Goal: Information Seeking & Learning: Learn about a topic

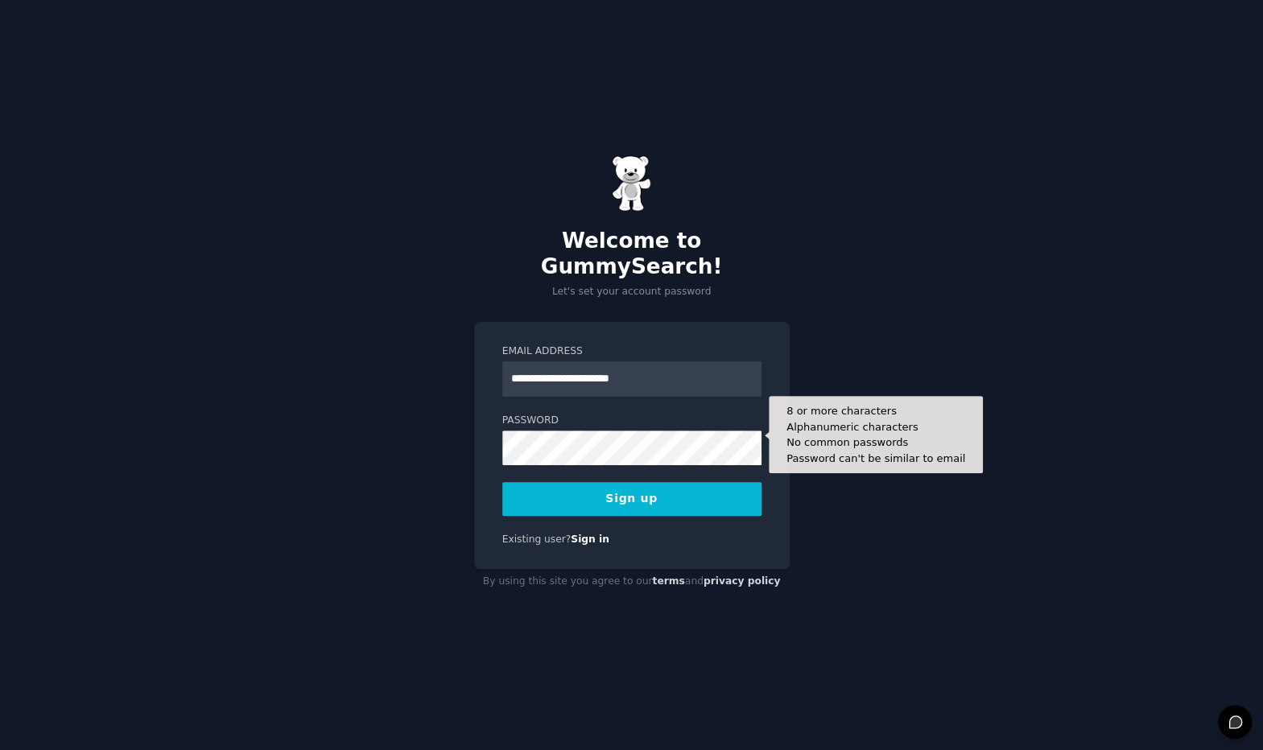
type input "**********"
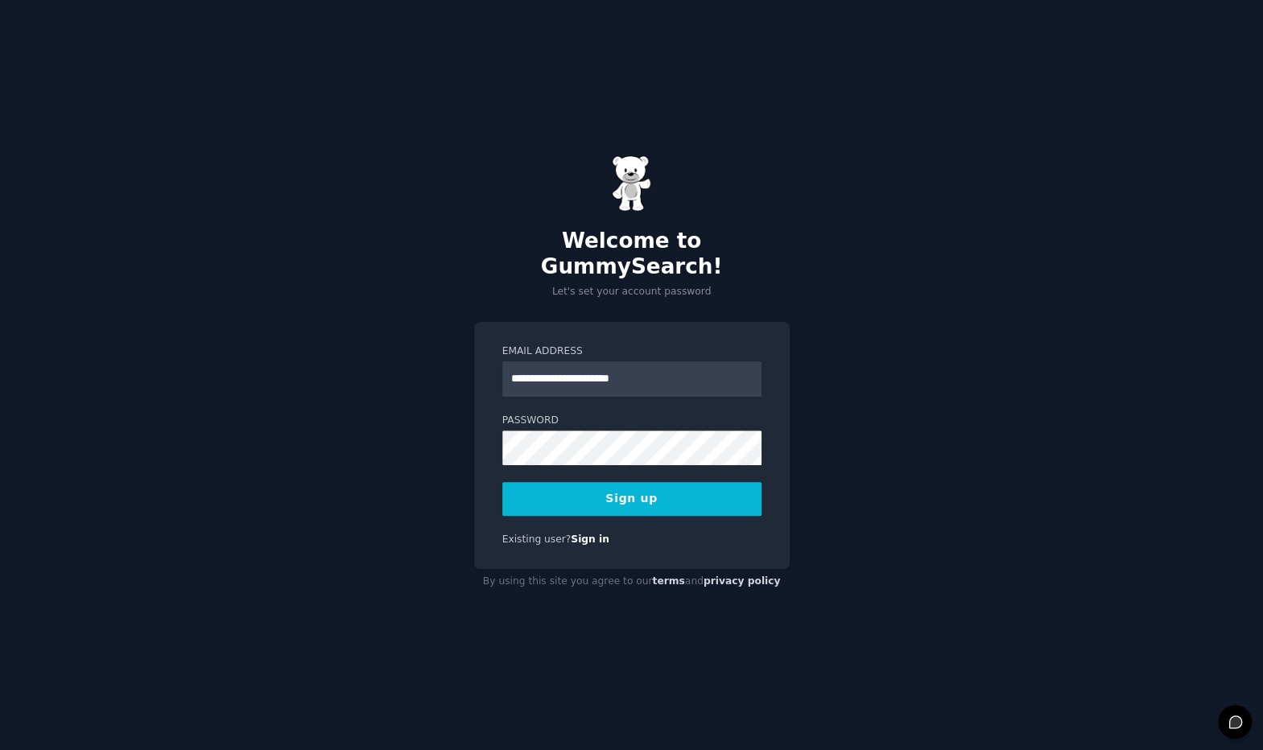
click at [647, 486] on button "Sign up" at bounding box center [631, 499] width 259 height 34
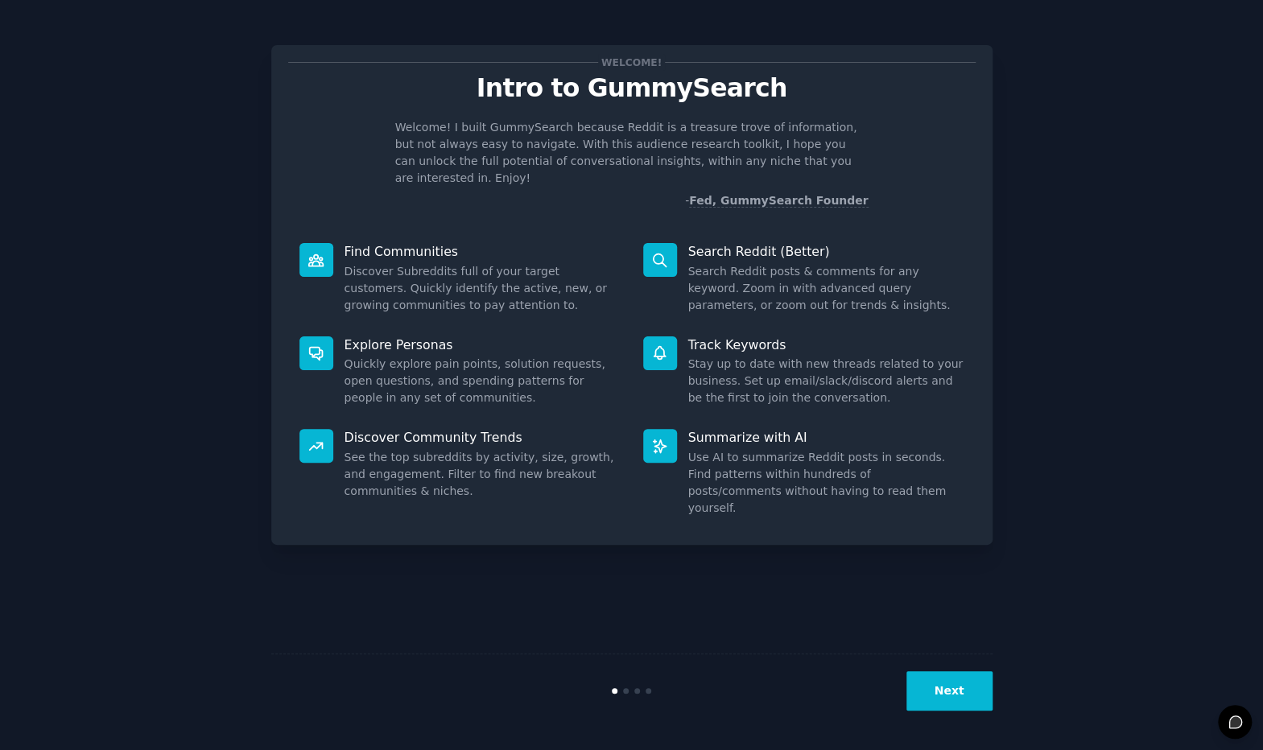
click at [968, 704] on button "Next" at bounding box center [950, 691] width 86 height 39
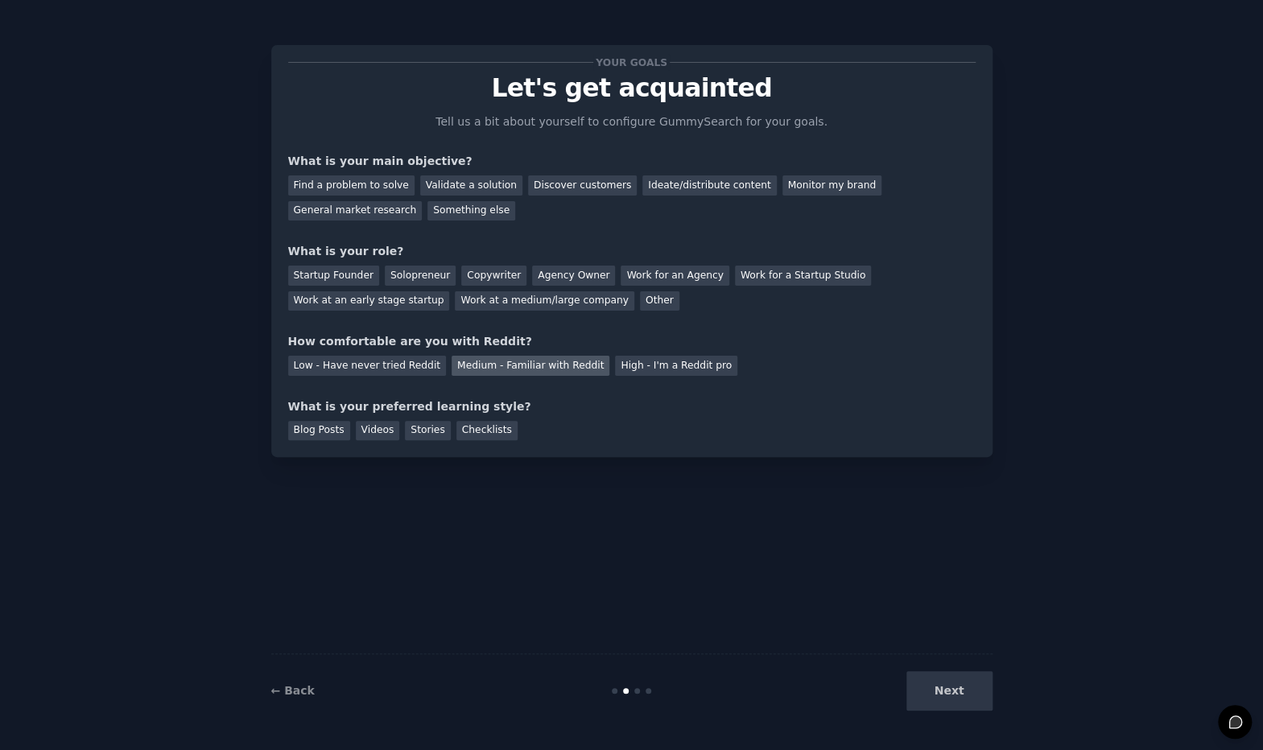
click at [502, 371] on div "Medium - Familiar with Reddit" at bounding box center [531, 366] width 158 height 20
click at [444, 180] on div "Validate a solution" at bounding box center [471, 186] width 102 height 20
click at [349, 184] on div "Find a problem to solve" at bounding box center [351, 186] width 126 height 20
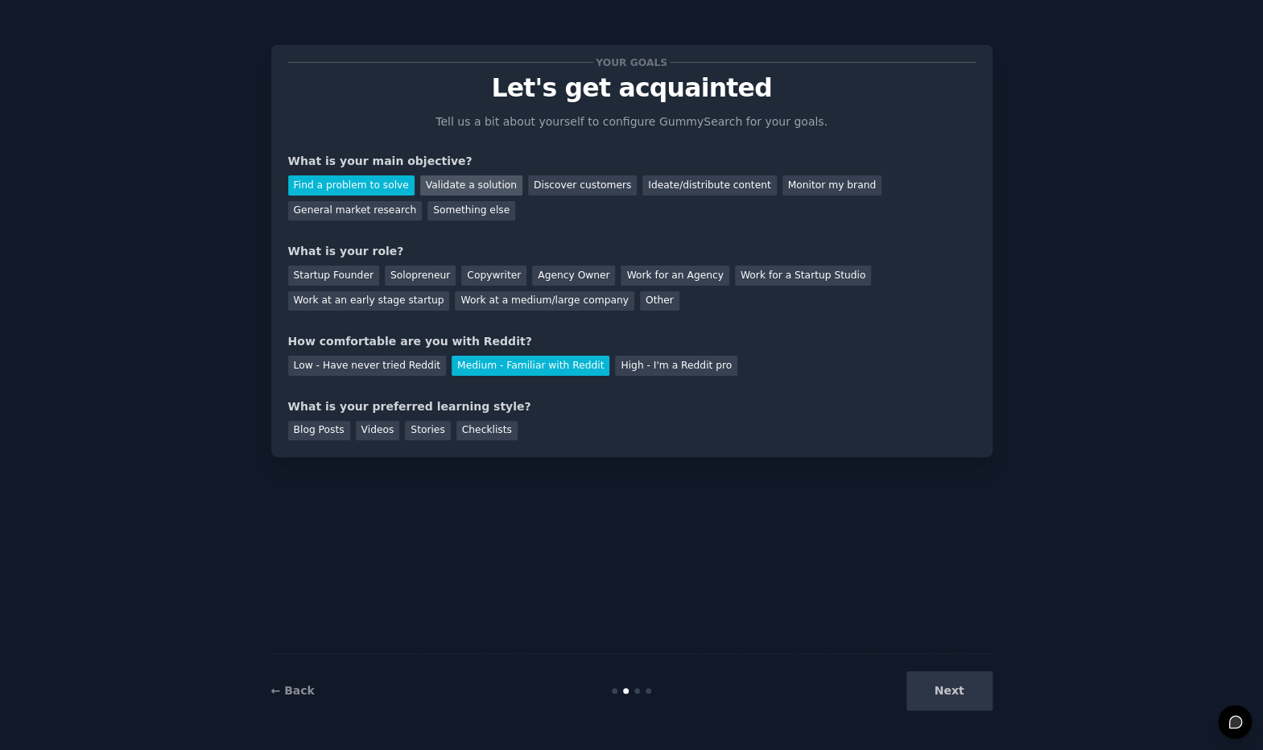
click at [475, 187] on div "Validate a solution" at bounding box center [471, 186] width 102 height 20
click at [395, 280] on div "Solopreneur" at bounding box center [420, 276] width 71 height 20
click at [428, 431] on div "Stories" at bounding box center [427, 431] width 45 height 20
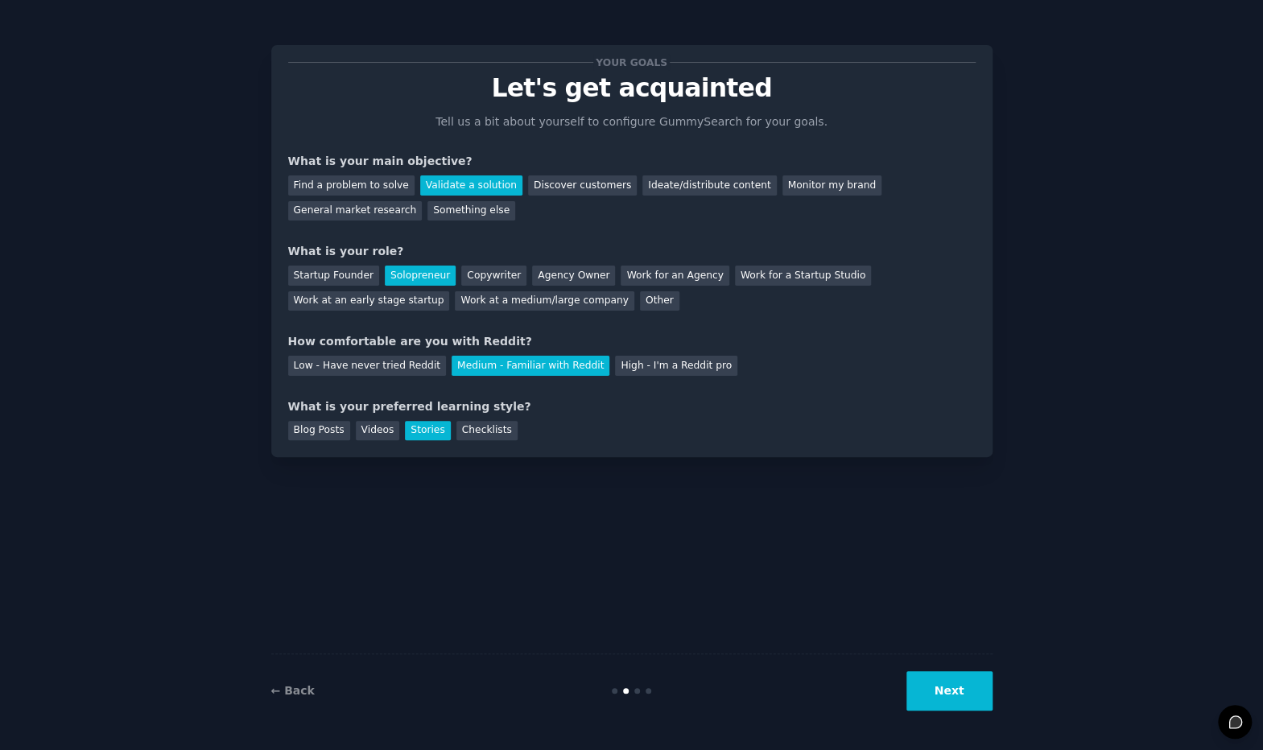
click at [966, 696] on button "Next" at bounding box center [950, 691] width 86 height 39
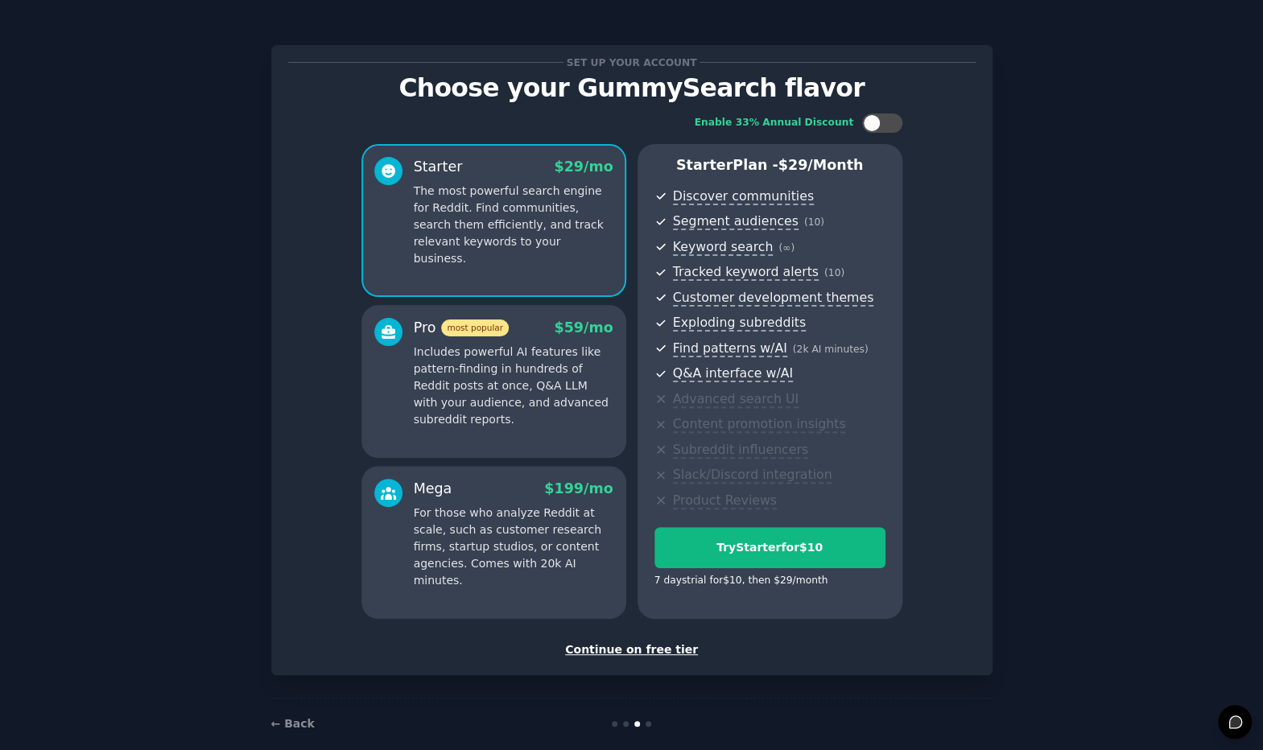
click at [640, 647] on div "Continue on free tier" at bounding box center [632, 650] width 688 height 17
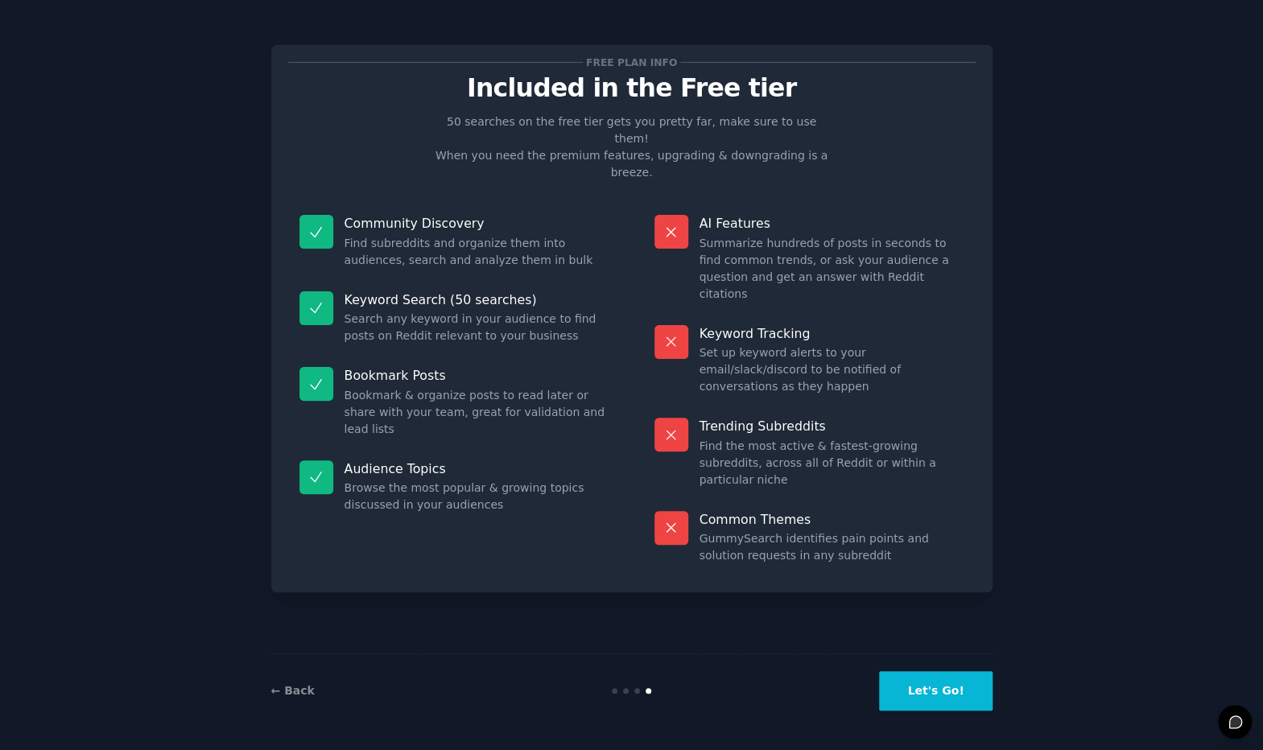
click at [920, 674] on button "Let's Go!" at bounding box center [935, 691] width 113 height 39
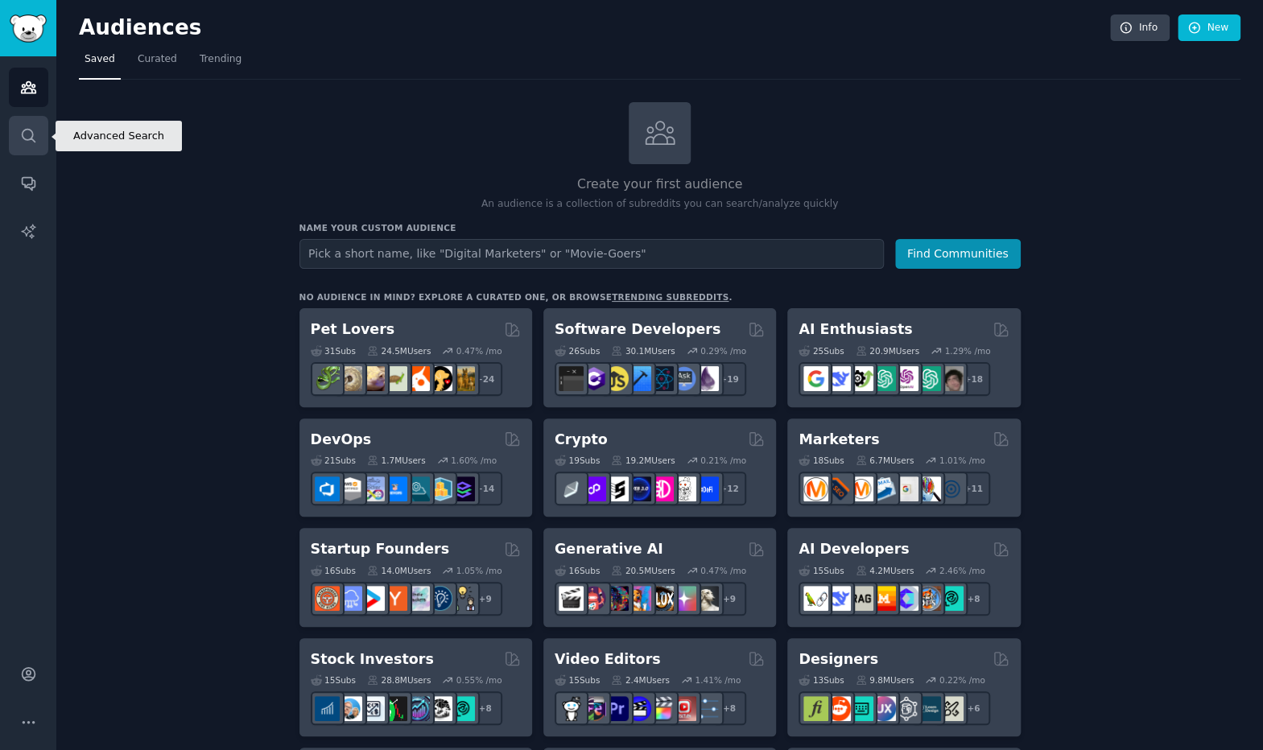
click at [30, 126] on link "Search" at bounding box center [28, 135] width 39 height 39
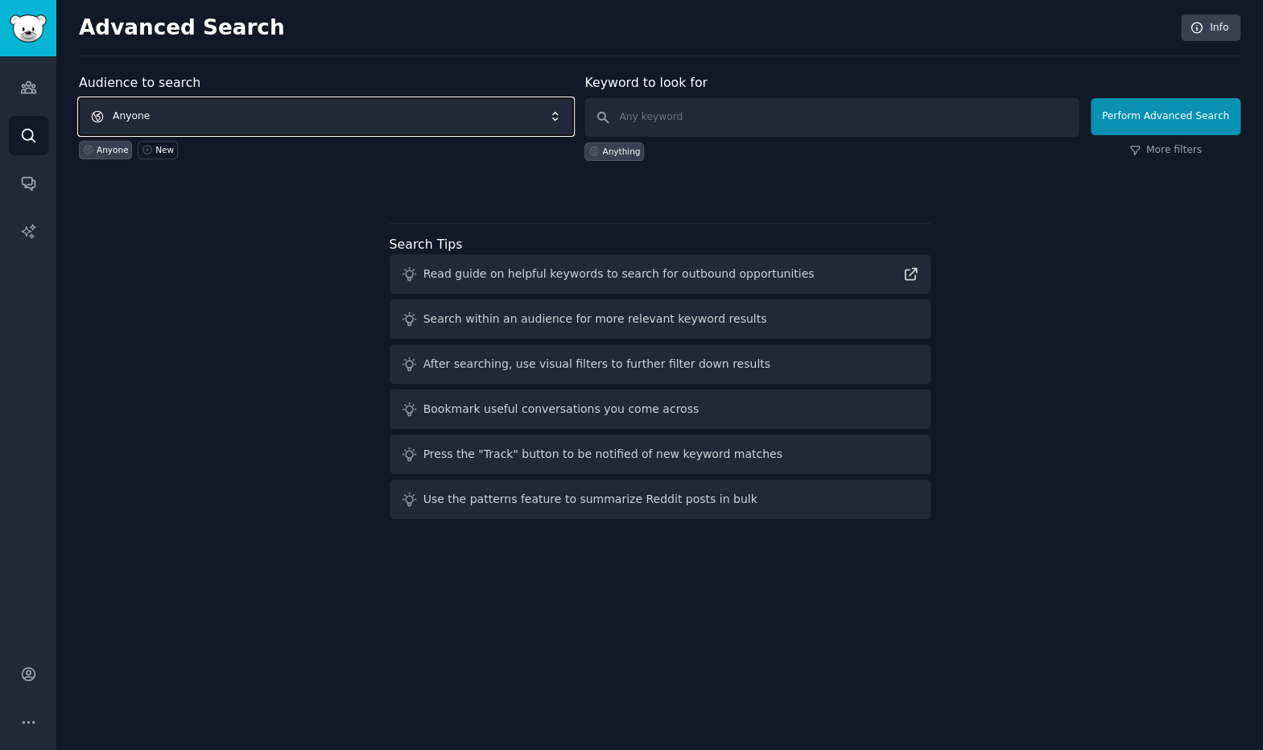
click at [230, 112] on span "Anyone" at bounding box center [326, 116] width 494 height 37
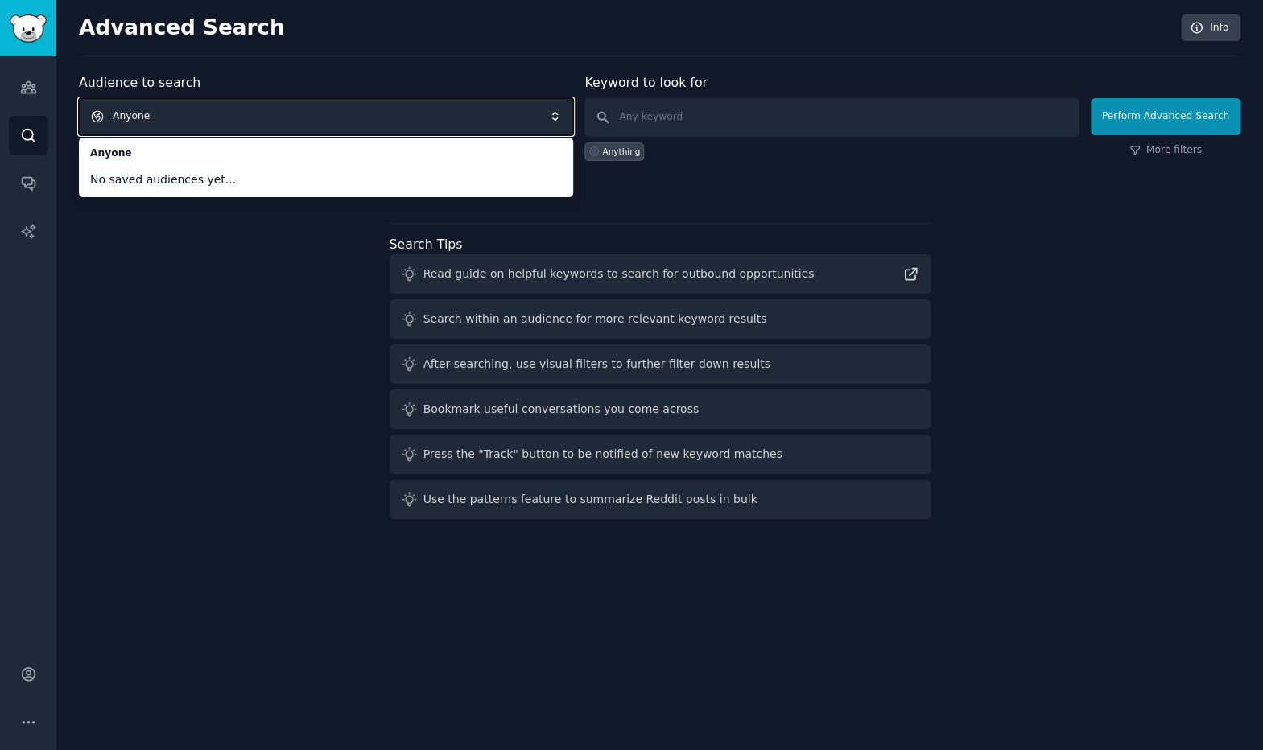
click at [232, 121] on span "Anyone" at bounding box center [326, 116] width 494 height 37
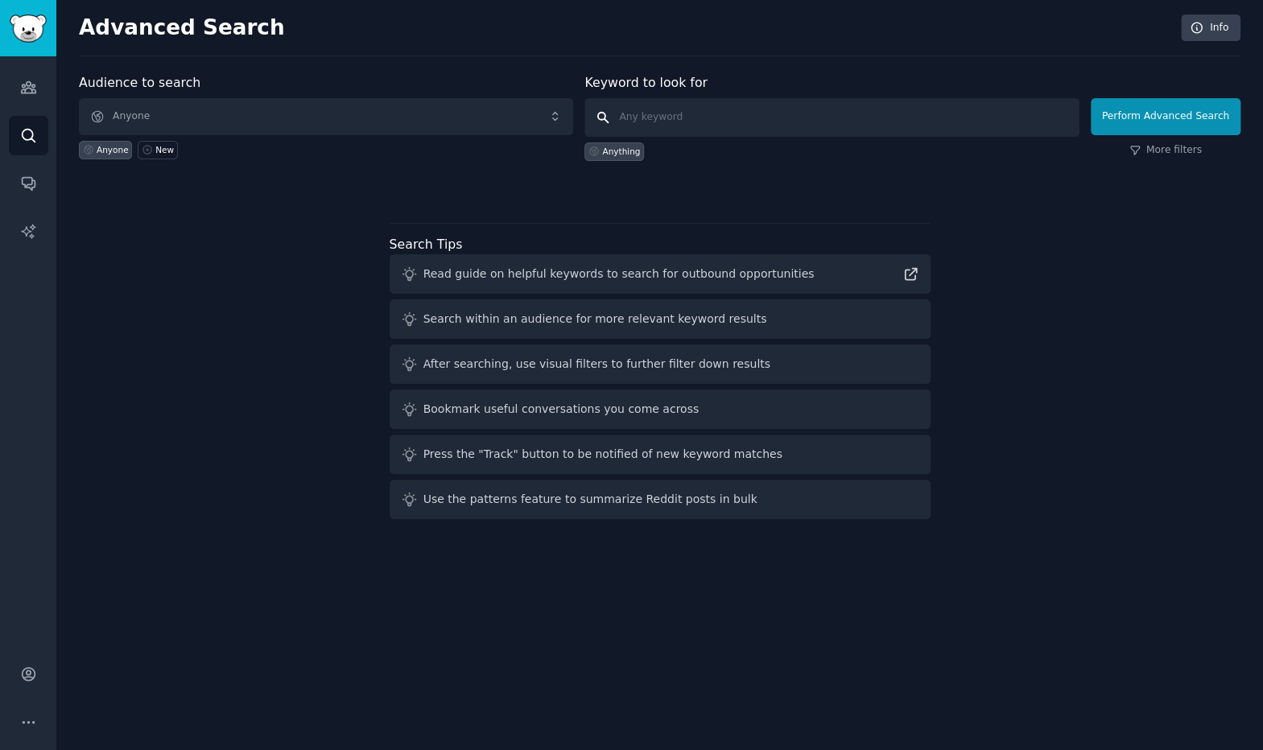
click at [706, 125] on input "text" at bounding box center [832, 117] width 494 height 39
drag, startPoint x: 699, startPoint y: 126, endPoint x: 606, endPoint y: 109, distance: 95.1
click at [606, 109] on input "CS scams" at bounding box center [832, 117] width 494 height 39
type input "CS scams"
